Goal: Task Accomplishment & Management: Manage account settings

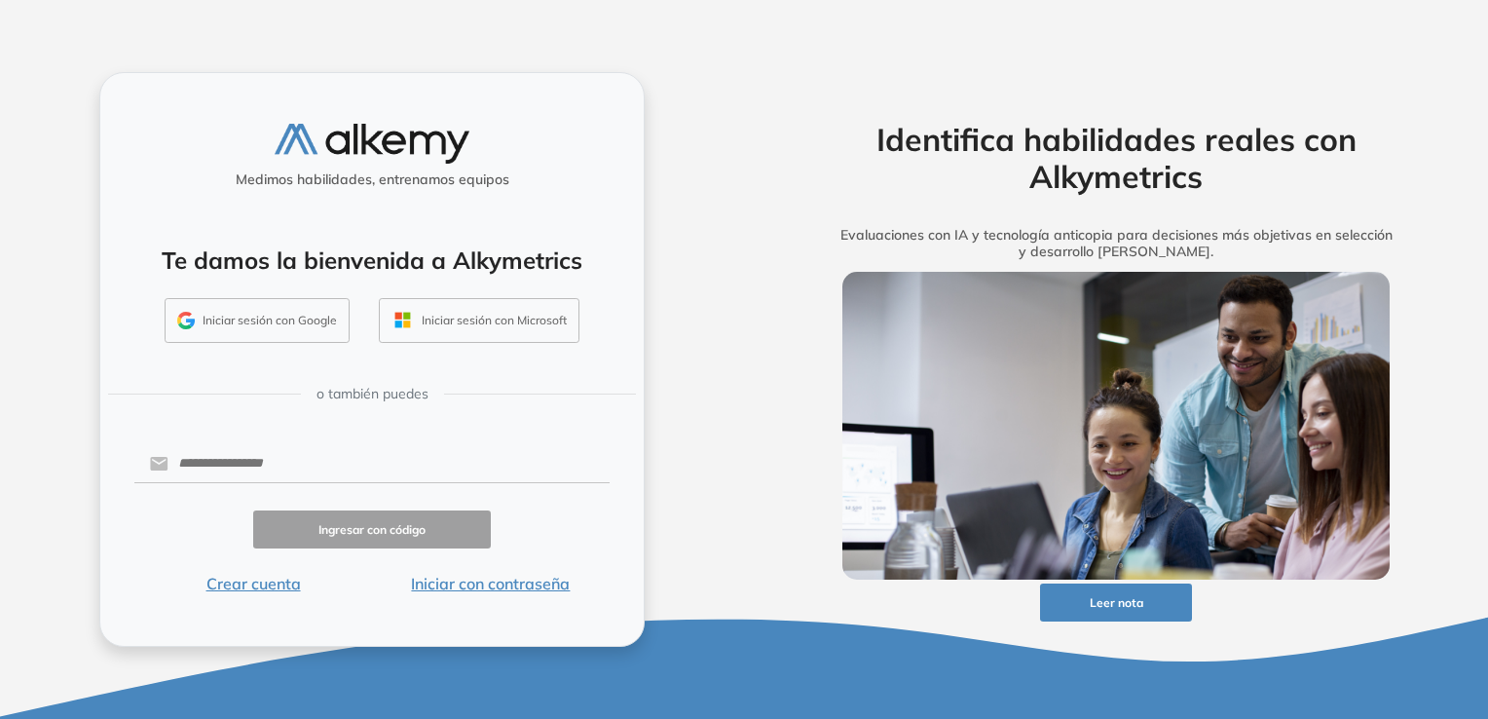
click at [288, 322] on button "Iniciar sesión con Google" at bounding box center [257, 320] width 185 height 45
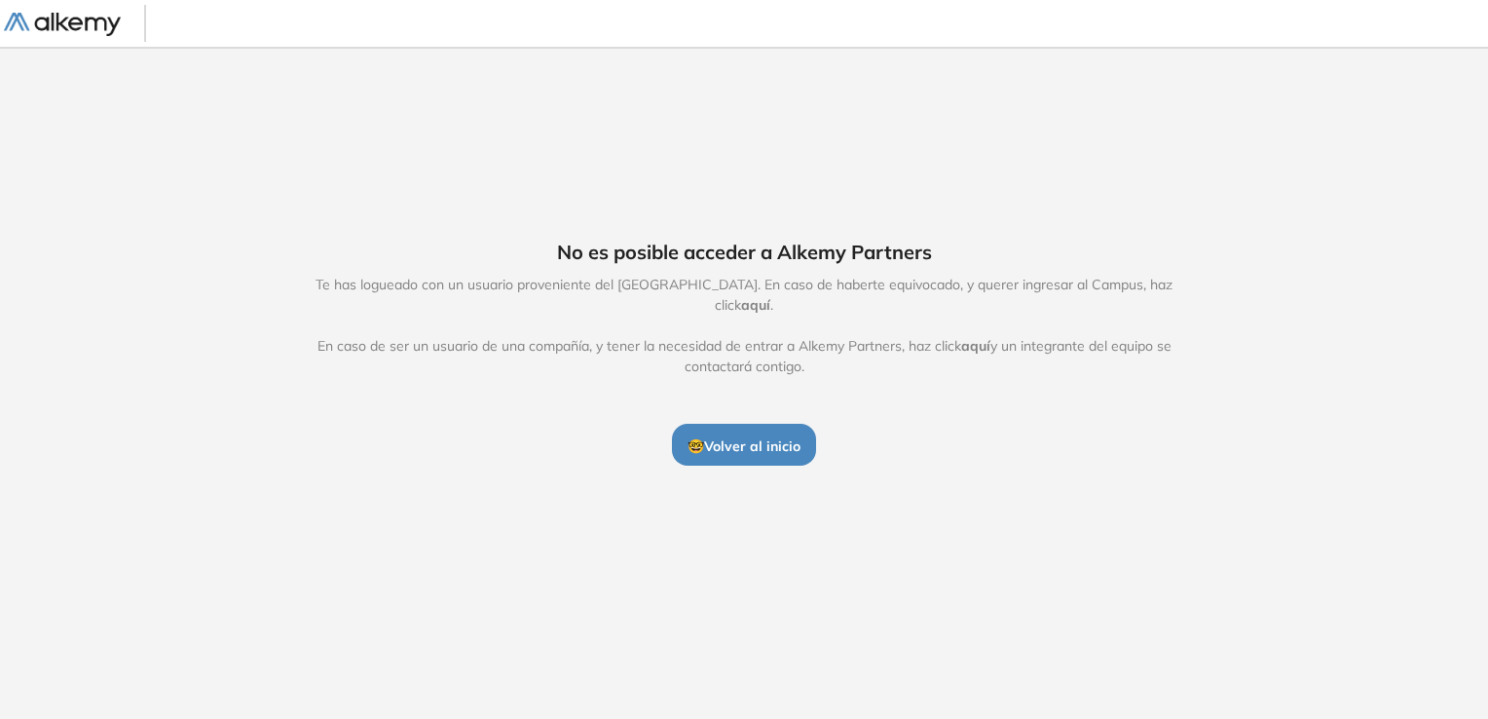
click at [777, 437] on span "🤓 Volver al inicio" at bounding box center [744, 446] width 113 height 18
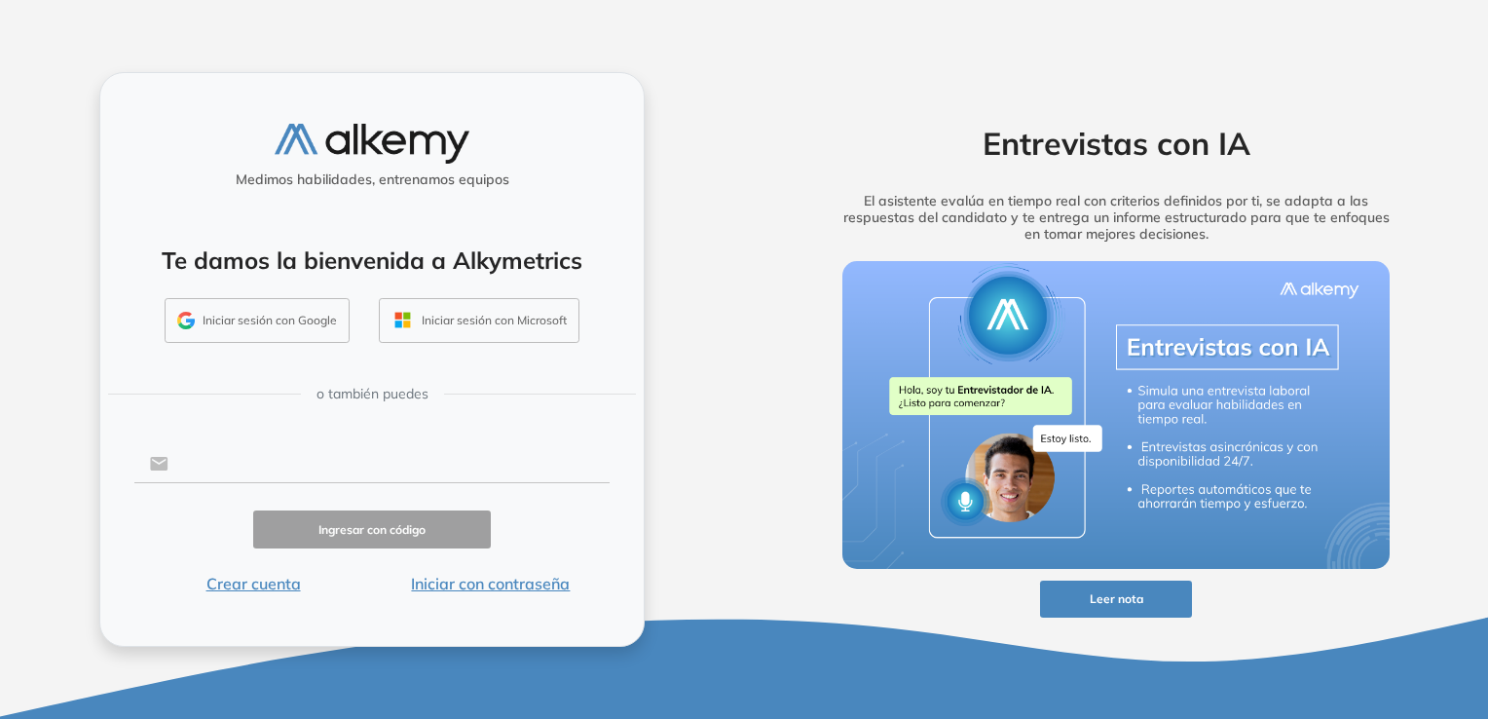
click at [304, 477] on input "text" at bounding box center [389, 463] width 441 height 37
type input "**********"
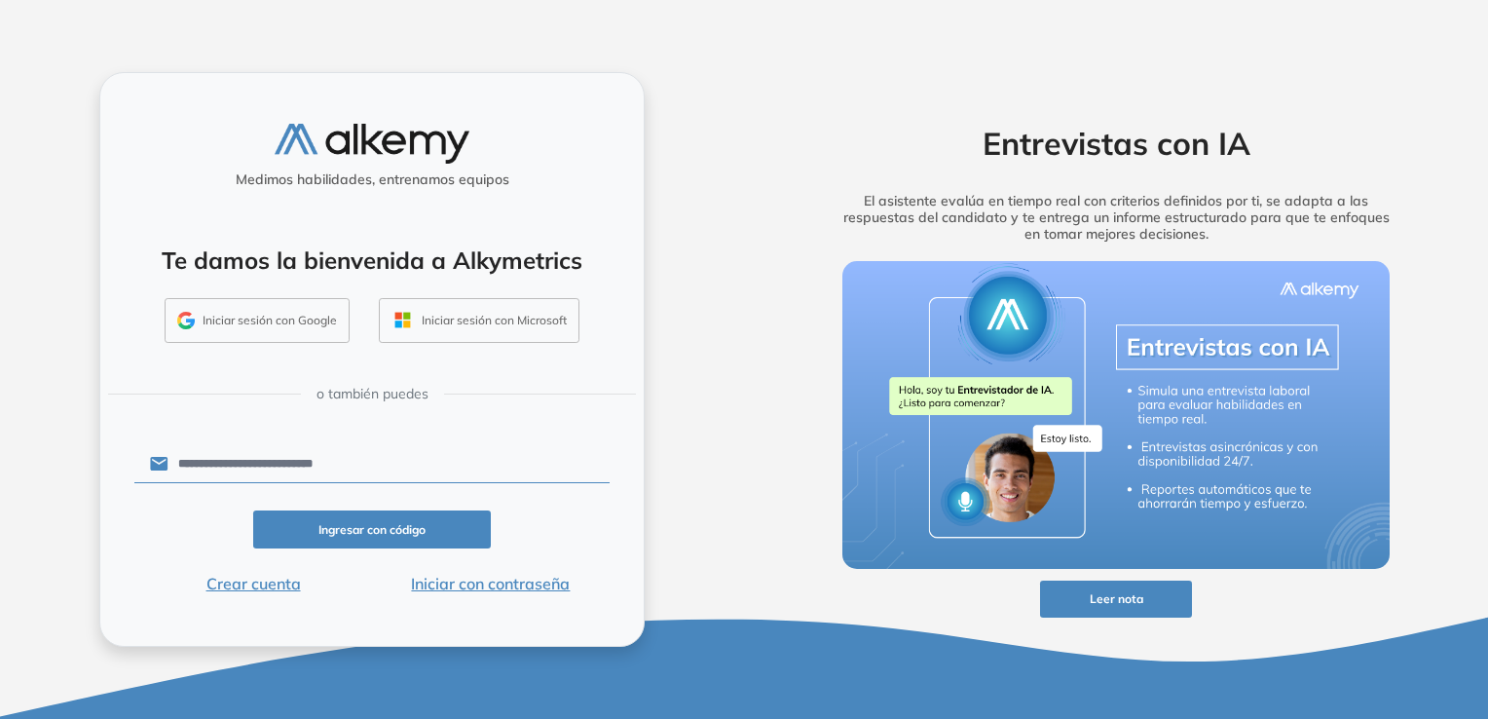
click at [413, 536] on button "Ingresar con código" at bounding box center [372, 529] width 238 height 38
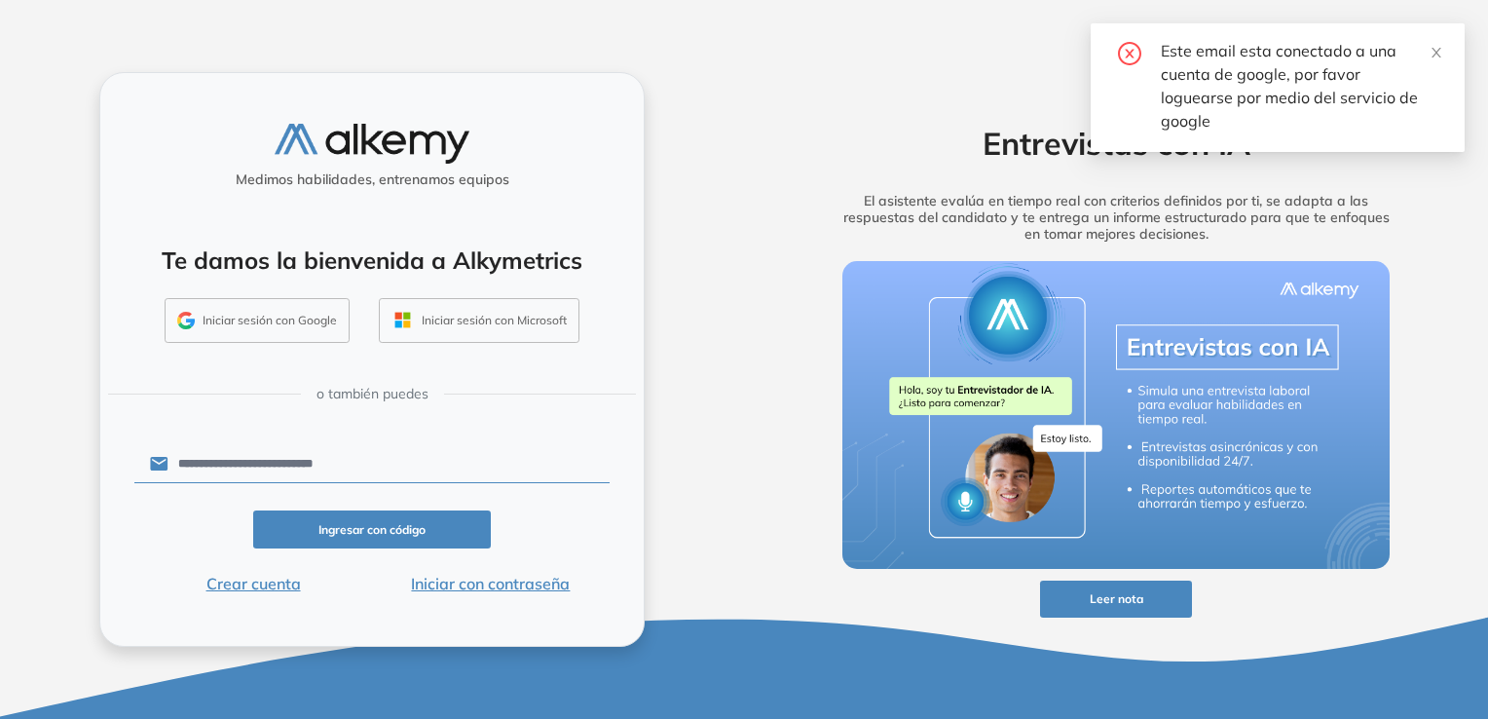
click at [319, 325] on button "Iniciar sesión con Google" at bounding box center [257, 320] width 185 height 45
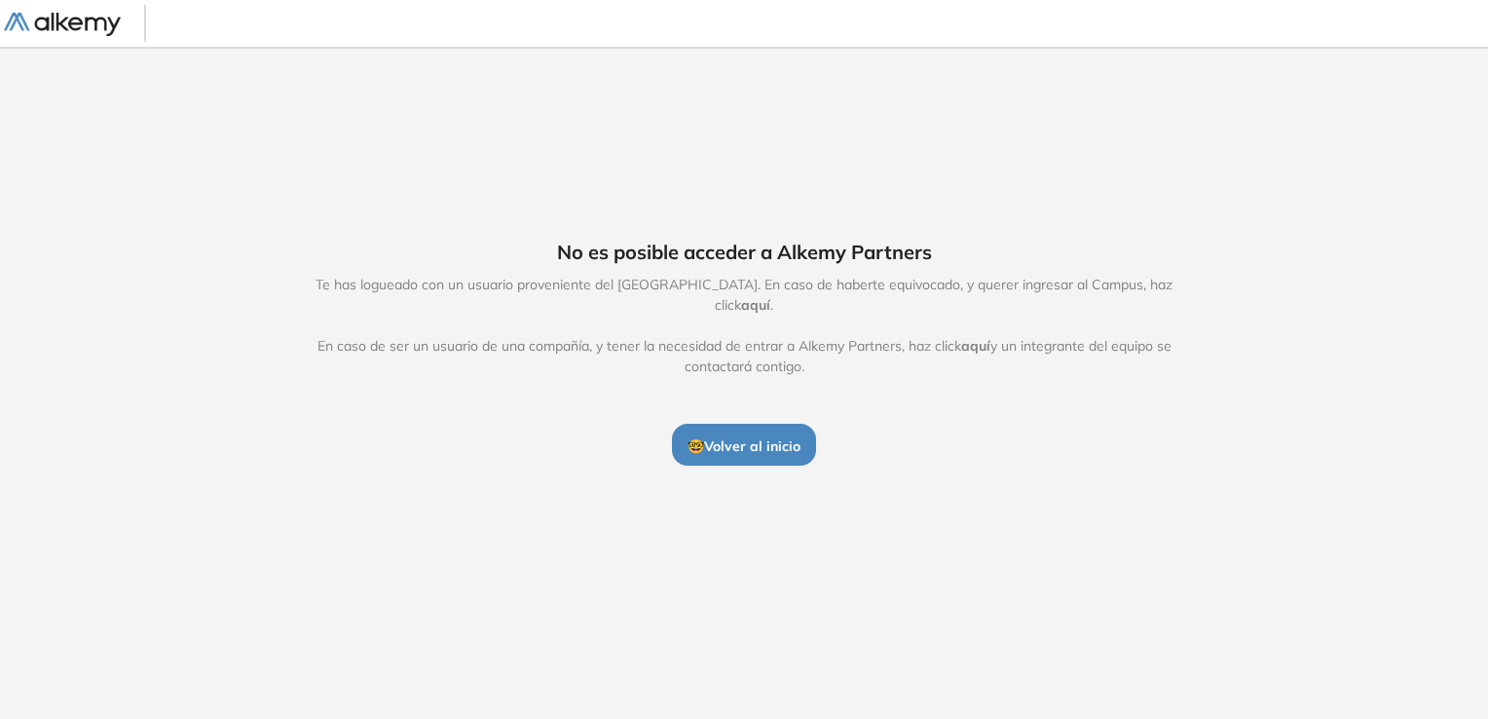
click at [765, 437] on span "🤓 Volver al inicio" at bounding box center [744, 446] width 113 height 18
